Goal: Find specific page/section

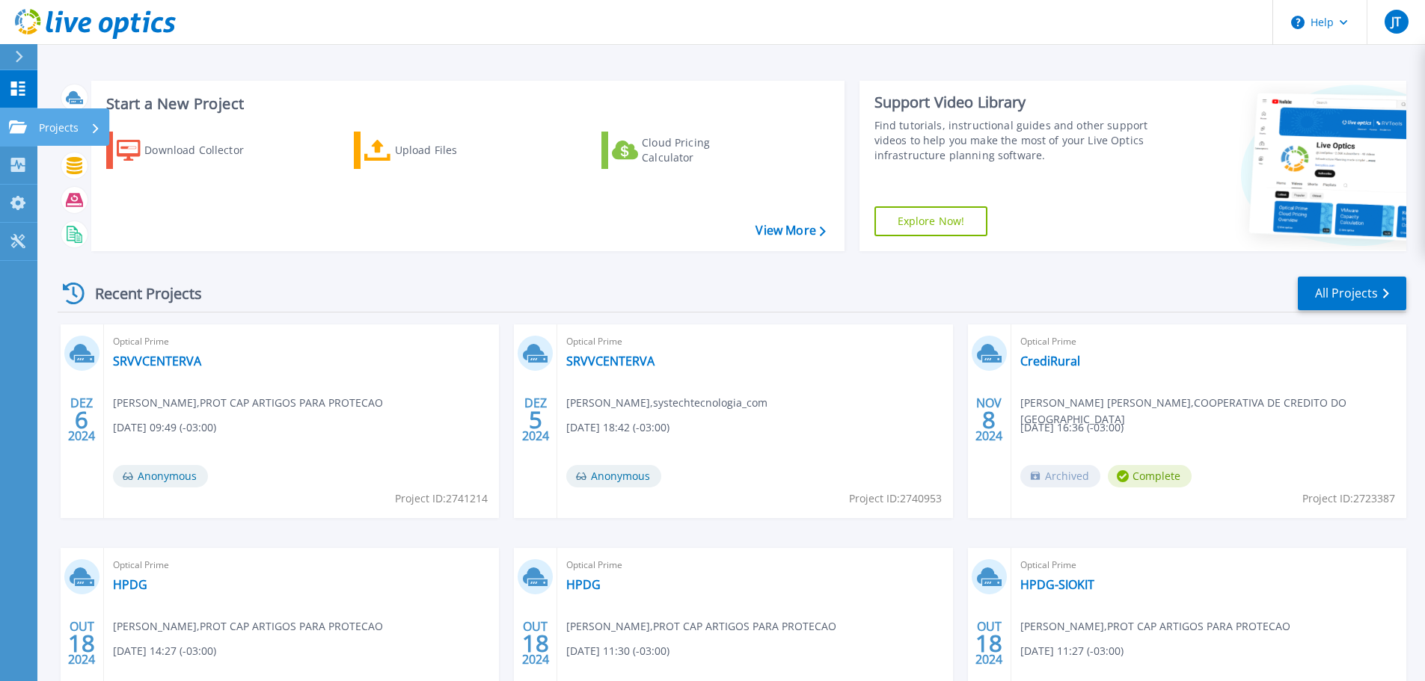
click at [77, 133] on p "Projects" at bounding box center [59, 127] width 40 height 39
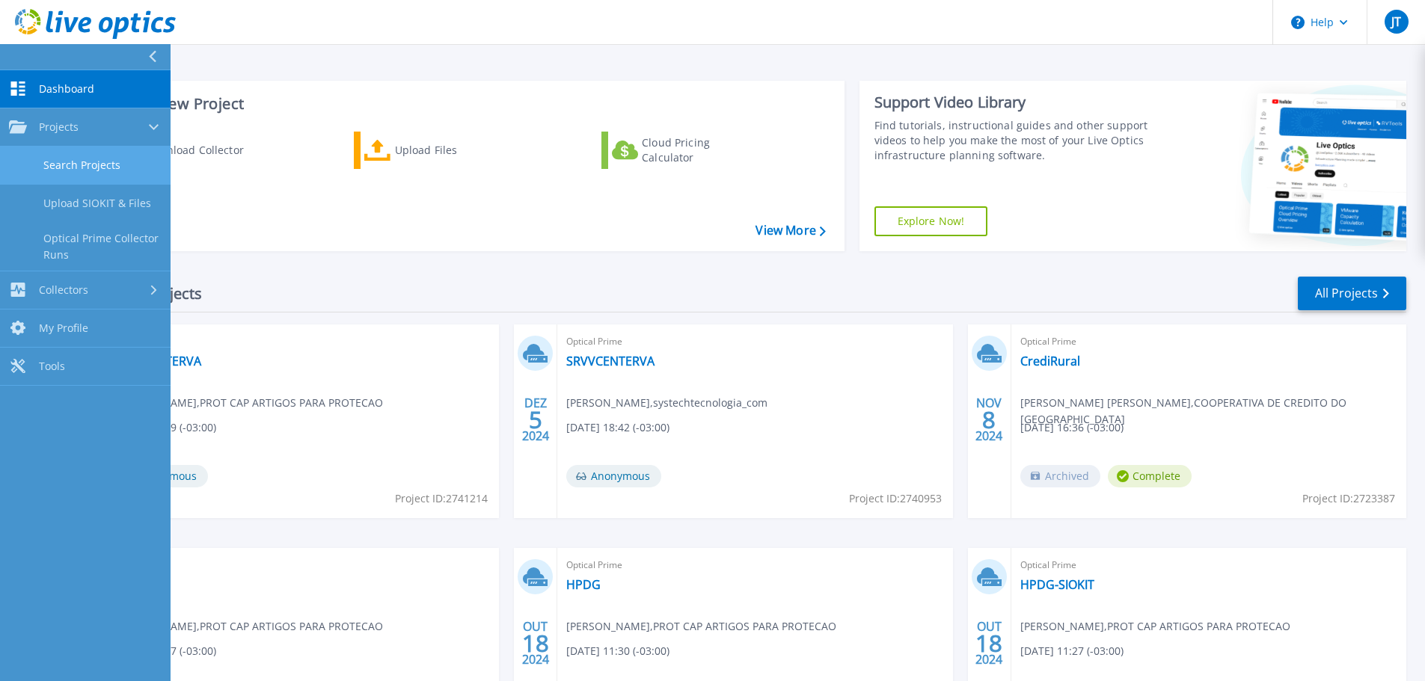
click at [49, 165] on link "Search Projects" at bounding box center [85, 166] width 171 height 38
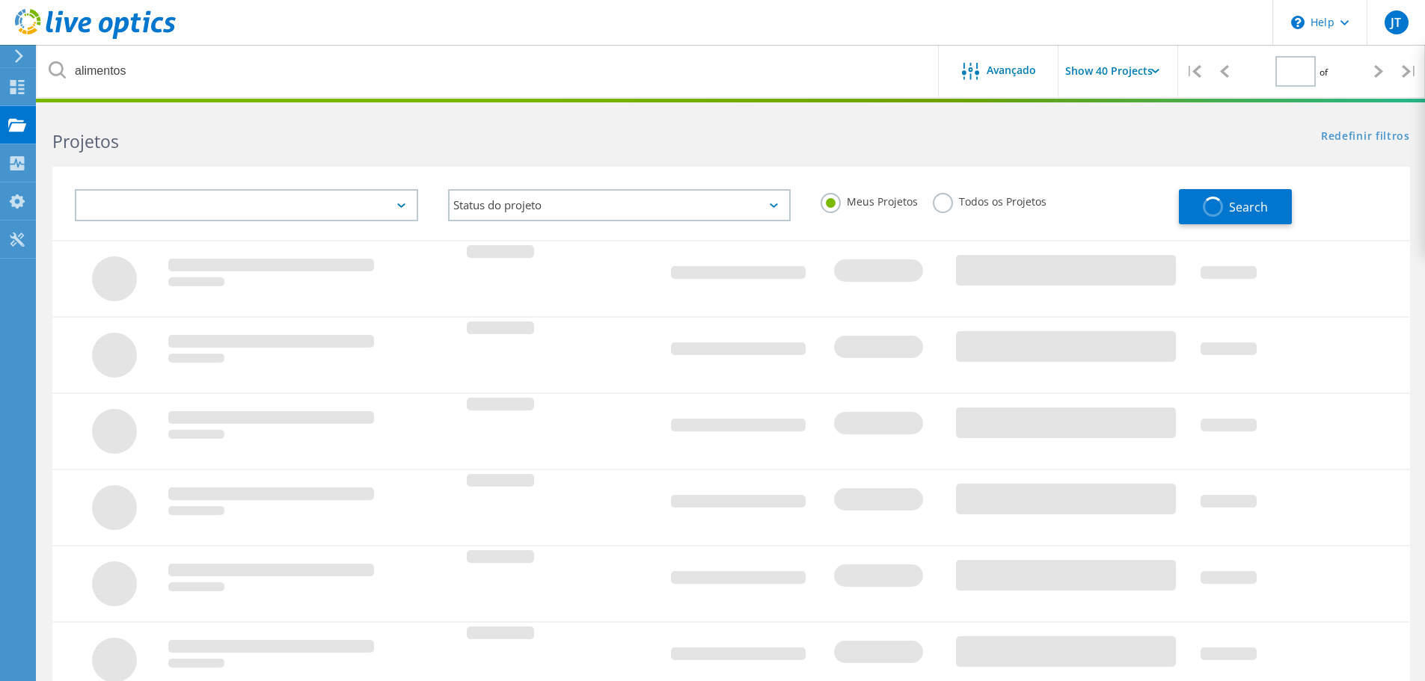
type input "1"
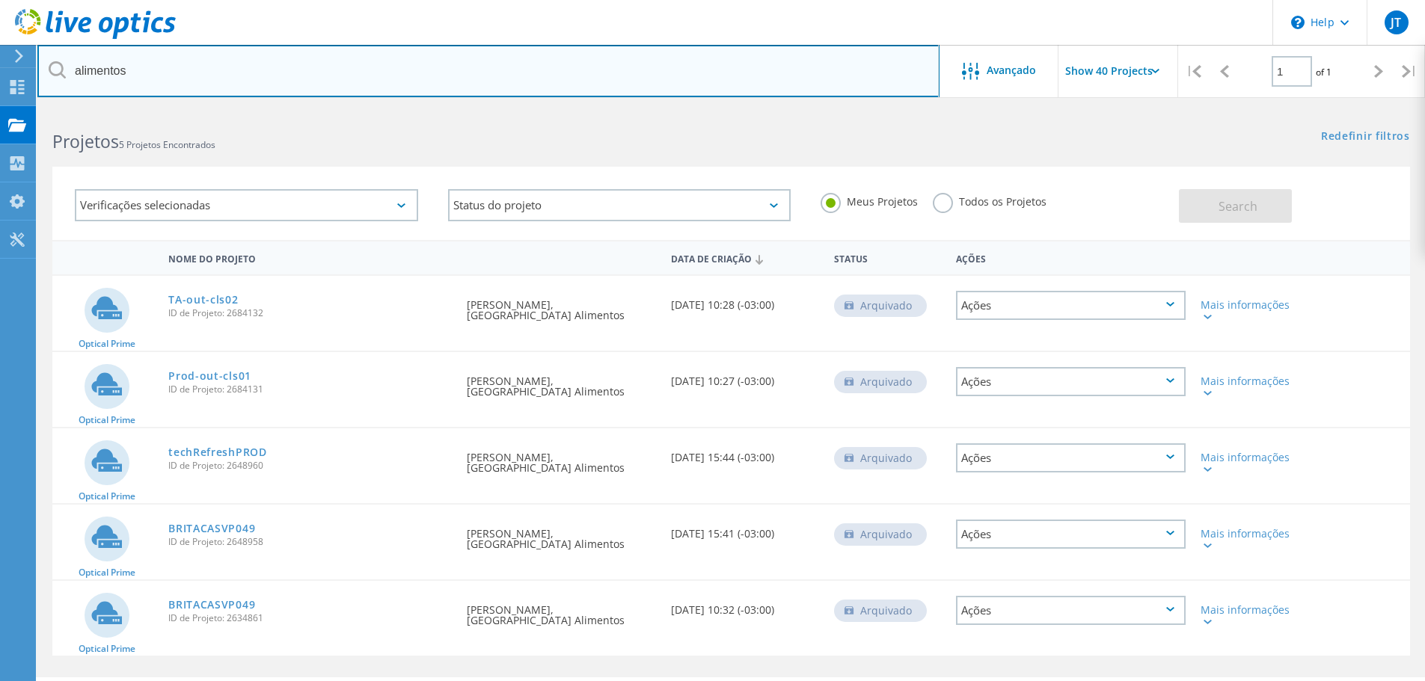
drag, startPoint x: 134, startPoint y: 68, endPoint x: -162, endPoint y: 30, distance: 297.9
click at [0, 30] on html "\n Help Explore Helpful Articles Contact Support JT Usuário Final Julio Tibery …" at bounding box center [712, 361] width 1425 height 723
type input "cnac"
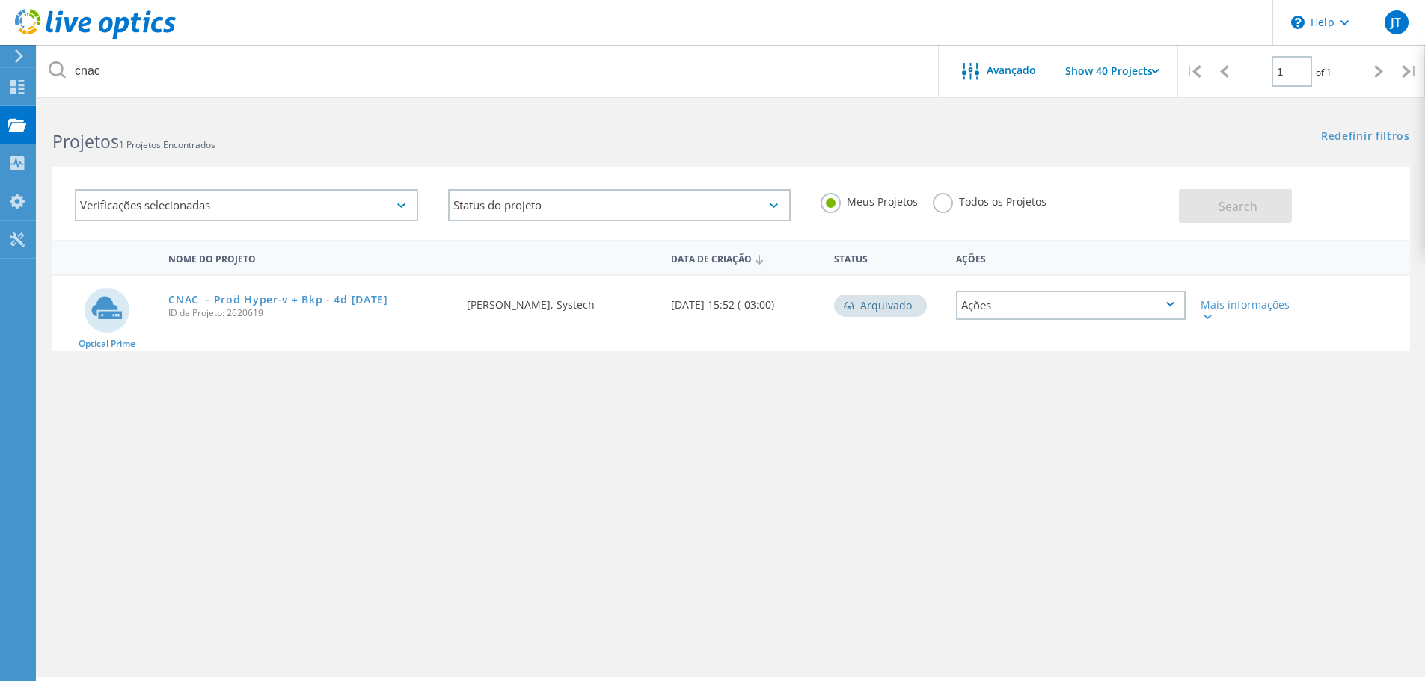
click at [266, 290] on div "CNAC - Prod Hyper-v + Bkp - 4d 22/07/24 ID de Projeto: 2620619" at bounding box center [310, 304] width 298 height 57
click at [266, 296] on link "CNAC - Prod Hyper-v + Bkp - 4d 22/07/24" at bounding box center [278, 300] width 220 height 10
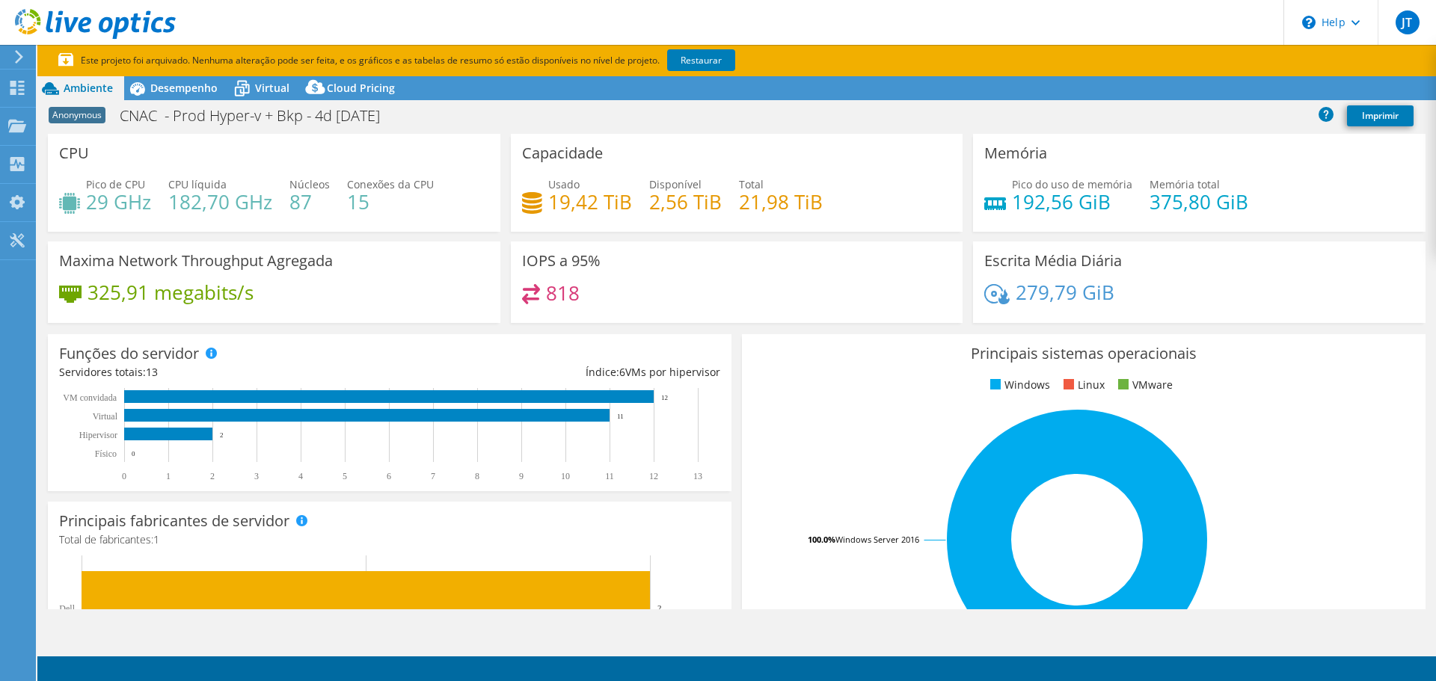
select select "USD"
